Goal: Transaction & Acquisition: Purchase product/service

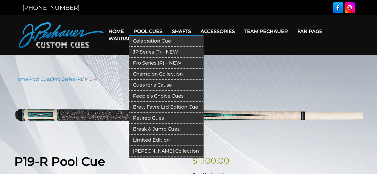
click at [147, 52] on link "JP Series (T) – NEW" at bounding box center [165, 52] width 73 height 11
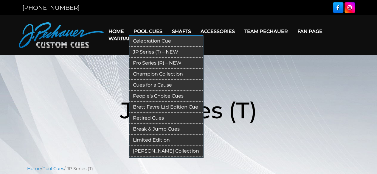
click at [148, 137] on link "Limited Edition" at bounding box center [165, 140] width 73 height 11
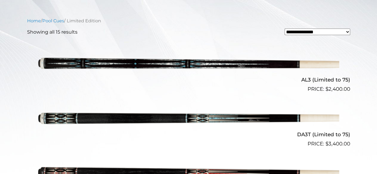
scroll to position [166, 0]
